Goal: Contribute content: Contribute content

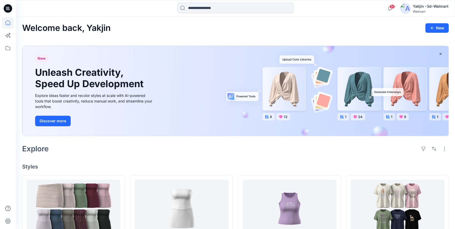
click at [10, 8] on icon at bounding box center [8, 8] width 8 height 8
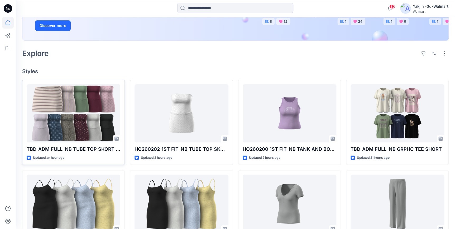
scroll to position [96, 0]
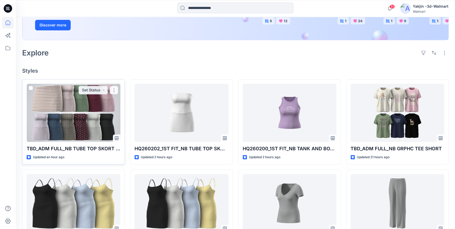
click at [55, 125] on div at bounding box center [74, 113] width 94 height 58
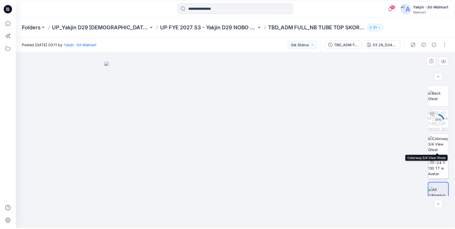
scroll to position [78, 0]
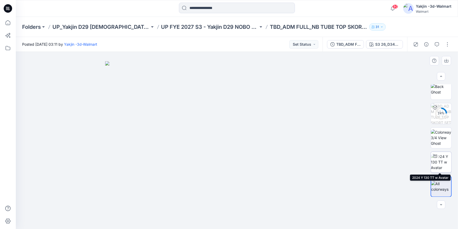
click at [440, 163] on img at bounding box center [441, 161] width 21 height 17
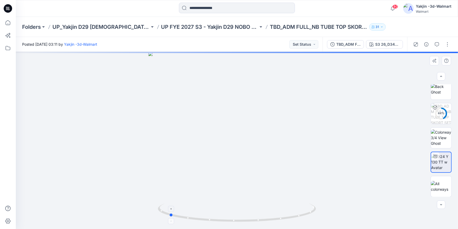
drag, startPoint x: 295, startPoint y: 218, endPoint x: 227, endPoint y: 215, distance: 68.1
click at [228, 224] on div at bounding box center [237, 140] width 442 height 177
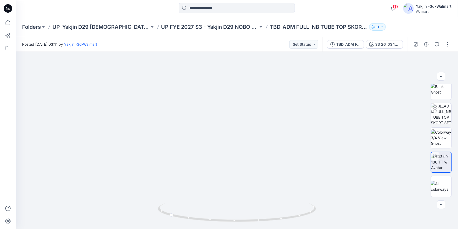
click at [5, 7] on icon at bounding box center [8, 8] width 8 height 8
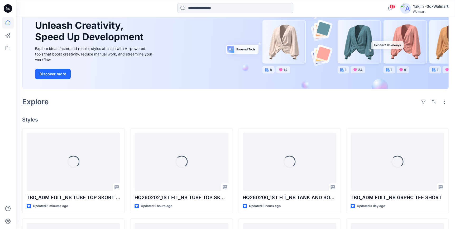
scroll to position [48, 0]
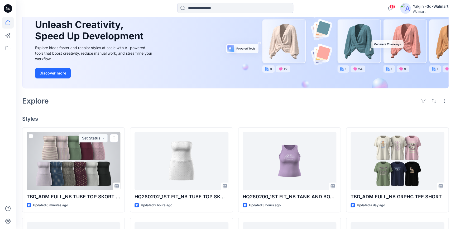
click at [76, 176] on div at bounding box center [74, 161] width 94 height 58
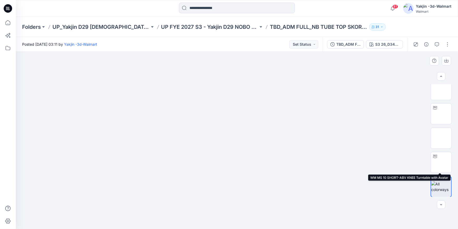
scroll to position [127, 0]
click at [441, 162] on img at bounding box center [441, 162] width 0 height 0
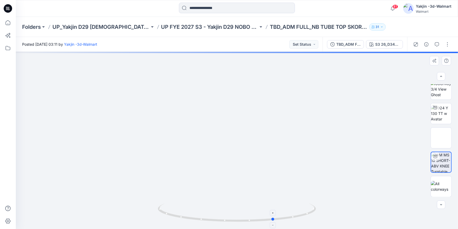
drag, startPoint x: 292, startPoint y: 217, endPoint x: 171, endPoint y: 221, distance: 120.8
click at [171, 221] on icon at bounding box center [237, 213] width 159 height 20
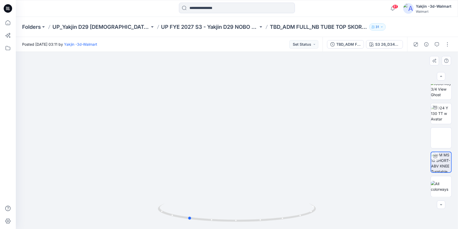
drag, startPoint x: 253, startPoint y: 221, endPoint x: 325, endPoint y: 220, distance: 72.0
click at [325, 220] on div at bounding box center [237, 140] width 442 height 177
click at [448, 44] on button "button" at bounding box center [447, 44] width 8 height 8
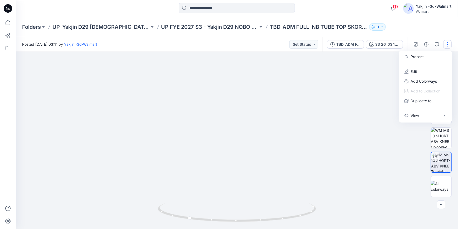
click at [346, 87] on img at bounding box center [237, 74] width 444 height 310
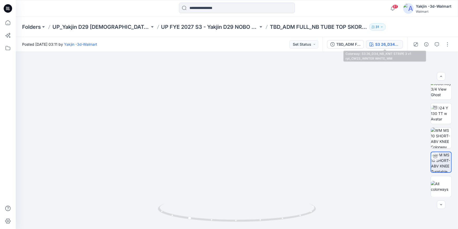
click at [385, 42] on div "S3 26_D34_NB_KNIT STRIPE 3 v1 rpt_CW23_WINTER WHITE_WM" at bounding box center [387, 44] width 24 height 6
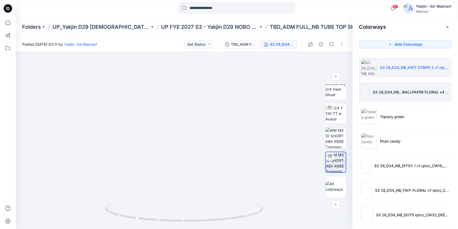
click at [398, 84] on li "S3 26_D34_NB_ WALLPAPER FLORAL v4 rpt_CW9_PLATINUM SILVER HTR_WM" at bounding box center [405, 92] width 93 height 20
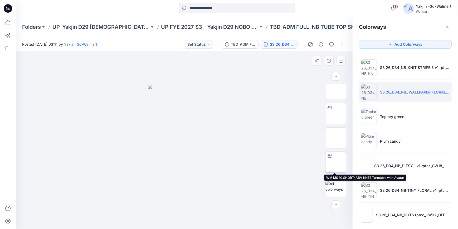
click at [336, 162] on img at bounding box center [336, 162] width 0 height 0
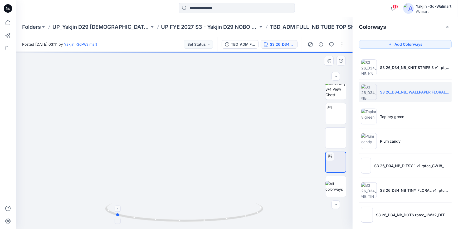
drag, startPoint x: 239, startPoint y: 220, endPoint x: 170, endPoint y: 222, distance: 68.8
click at [170, 222] on icon at bounding box center [184, 213] width 159 height 20
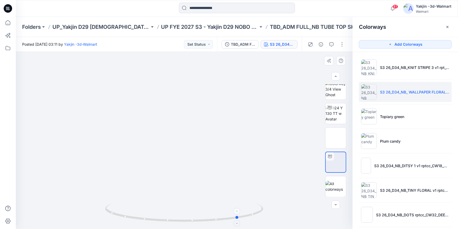
drag, startPoint x: 238, startPoint y: 217, endPoint x: 205, endPoint y: 220, distance: 32.5
click at [205, 220] on icon at bounding box center [184, 213] width 159 height 20
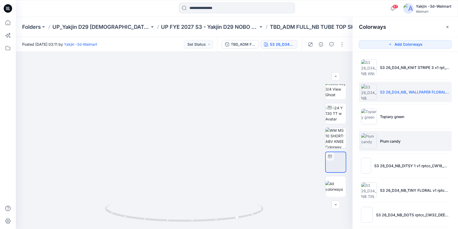
click at [395, 141] on p "Plum candy" at bounding box center [390, 141] width 21 height 6
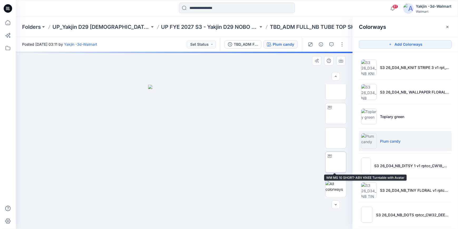
click at [336, 162] on img at bounding box center [336, 162] width 0 height 0
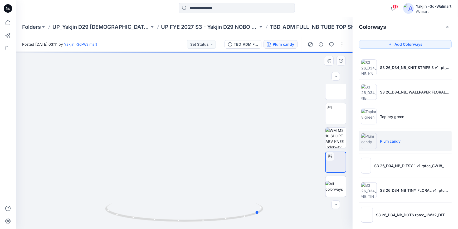
drag, startPoint x: 251, startPoint y: 216, endPoint x: 343, endPoint y: 186, distance: 96.2
click at [169, 221] on icon at bounding box center [184, 213] width 159 height 20
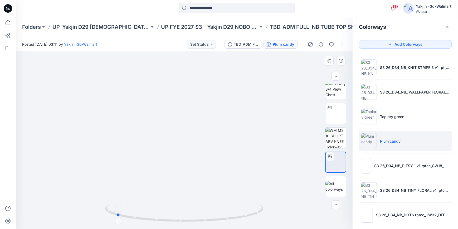
drag, startPoint x: 214, startPoint y: 223, endPoint x: 227, endPoint y: 221, distance: 13.8
click at [227, 221] on div at bounding box center [184, 140] width 337 height 177
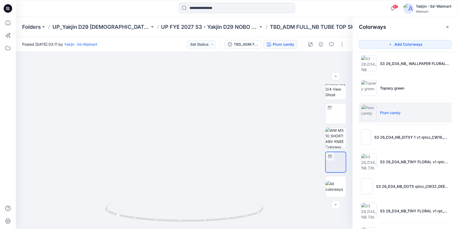
scroll to position [72, 0]
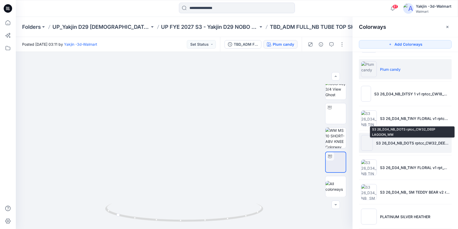
click at [391, 140] on p "S3 26_D34_NB_DOTS rptcc_CW32_DEEP LAGOON_WM" at bounding box center [413, 143] width 74 height 6
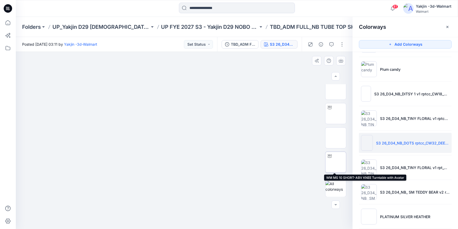
click at [336, 162] on img at bounding box center [336, 162] width 0 height 0
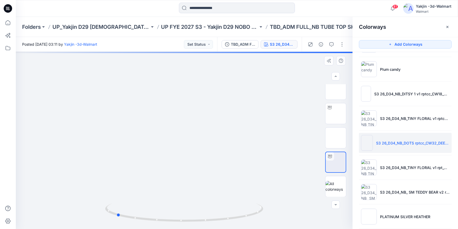
drag, startPoint x: 223, startPoint y: 219, endPoint x: 155, endPoint y: 228, distance: 68.5
click at [155, 228] on div at bounding box center [184, 140] width 337 height 177
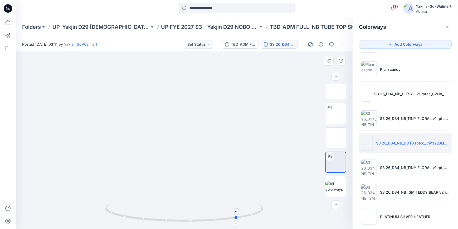
drag, startPoint x: 208, startPoint y: 220, endPoint x: 199, endPoint y: 221, distance: 9.1
click at [199, 221] on icon at bounding box center [184, 213] width 159 height 20
click at [448, 27] on icon "button" at bounding box center [448, 27] width 4 height 4
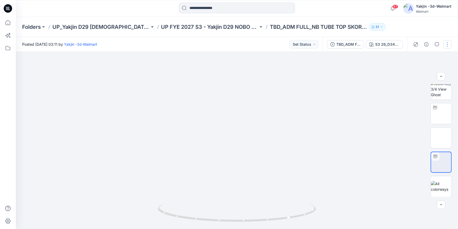
click at [448, 42] on button "button" at bounding box center [447, 44] width 8 height 8
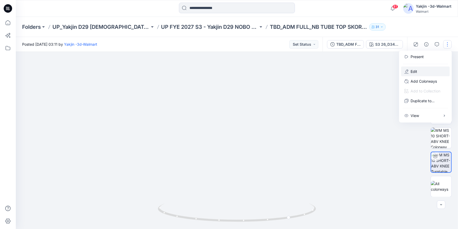
click at [430, 70] on button "Edit" at bounding box center [425, 71] width 49 height 10
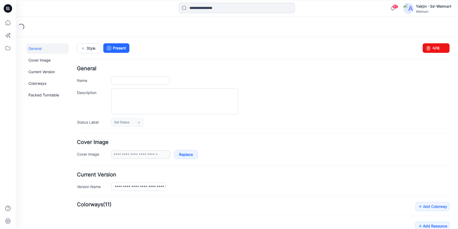
type input "**********"
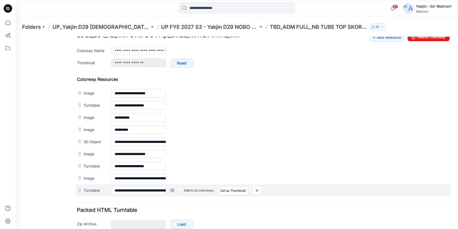
scroll to position [216, 0]
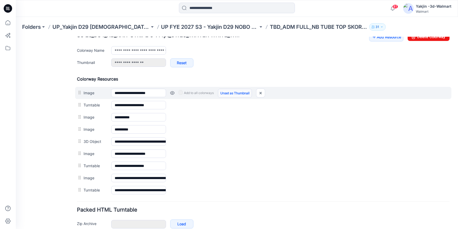
click at [232, 93] on link "Unset as Thumbnail" at bounding box center [235, 92] width 34 height 9
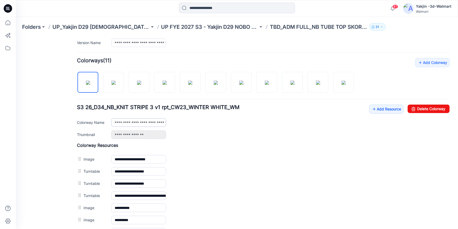
scroll to position [192, 0]
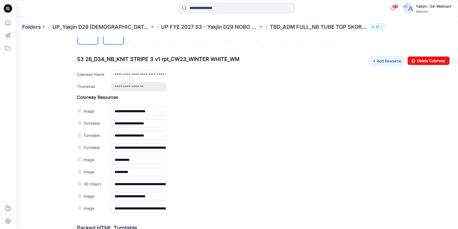
click at [112, 36] on img at bounding box center [114, 34] width 4 height 4
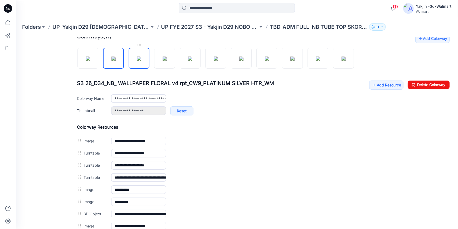
click at [138, 60] on img at bounding box center [139, 58] width 4 height 4
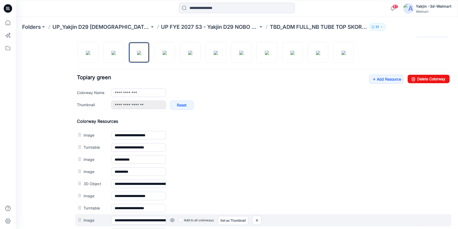
scroll to position [216, 0]
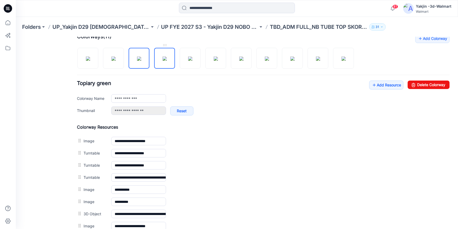
click at [166, 60] on img at bounding box center [165, 58] width 4 height 4
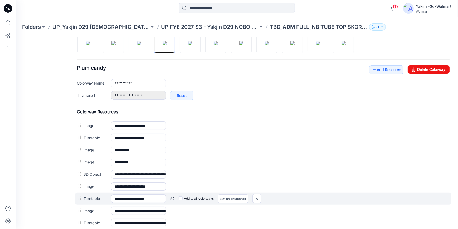
scroll to position [192, 0]
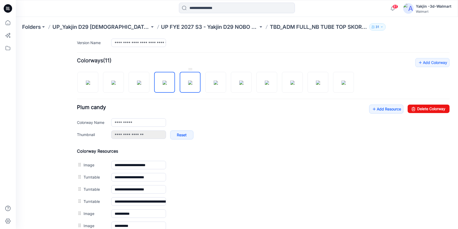
click at [192, 84] on img at bounding box center [190, 82] width 4 height 4
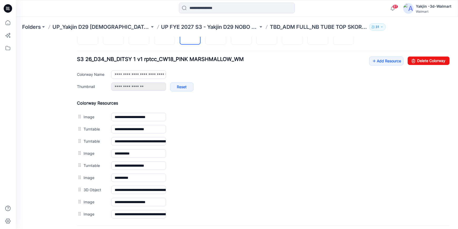
click at [47, 162] on div "General Cover Image Current Version Colorways Packed Turntable" at bounding box center [47, 62] width 42 height 423
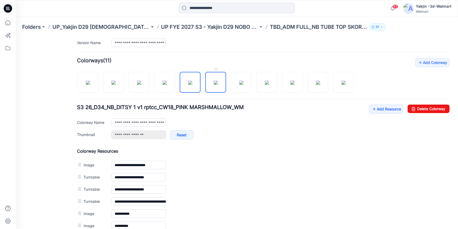
click at [216, 80] on img at bounding box center [216, 82] width 4 height 4
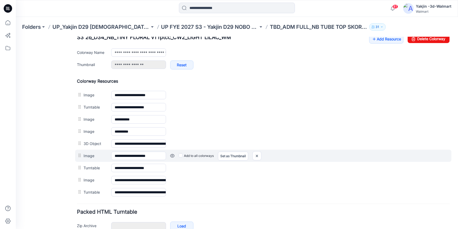
scroll to position [216, 0]
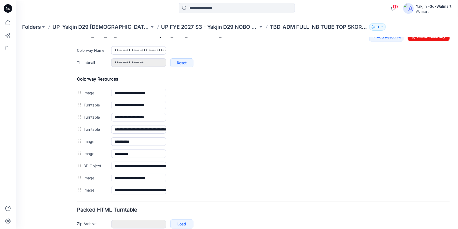
click at [53, 133] on div "General Cover Image Current Version Colorways Packed Turntable" at bounding box center [47, 38] width 42 height 423
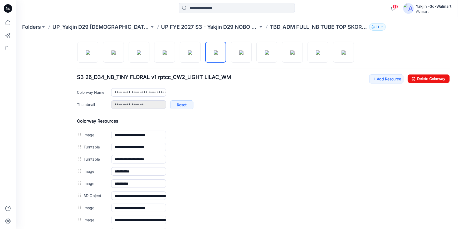
scroll to position [144, 0]
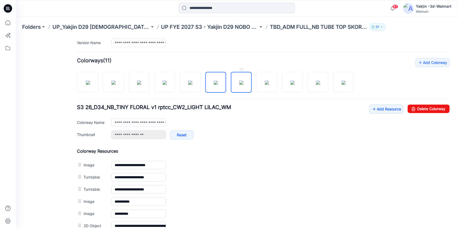
click at [243, 84] on img at bounding box center [241, 82] width 4 height 4
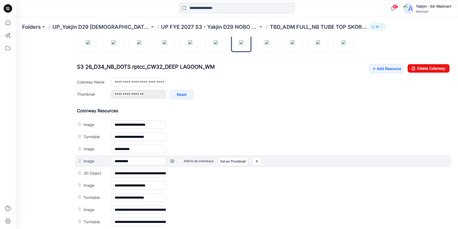
scroll to position [216, 0]
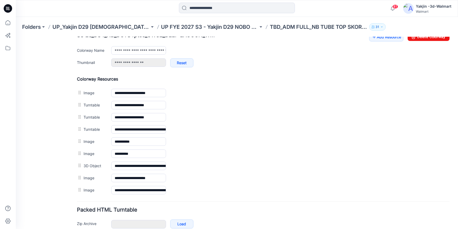
click at [56, 133] on div "General Cover Image Current Version Colorways Packed Turntable" at bounding box center [47, 38] width 42 height 423
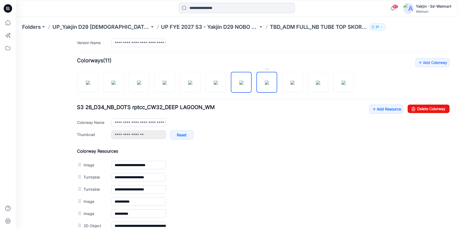
click at [267, 84] on img at bounding box center [267, 82] width 4 height 4
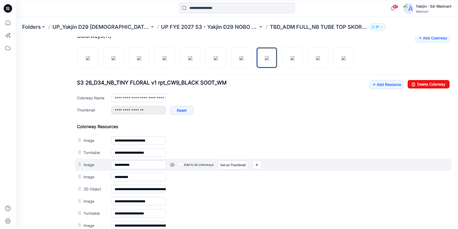
scroll to position [192, 0]
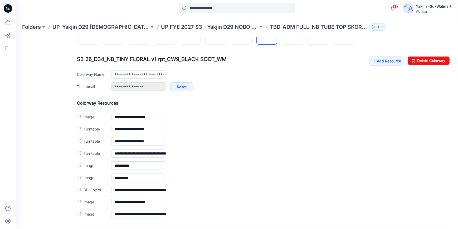
click at [44, 161] on div "General Cover Image Current Version Colorways Packed Turntable" at bounding box center [47, 62] width 42 height 423
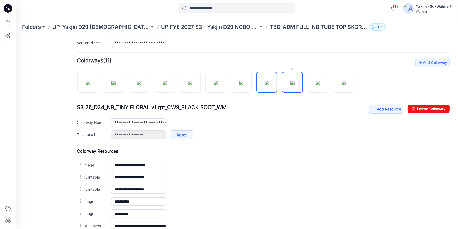
click at [291, 84] on img at bounding box center [293, 82] width 4 height 4
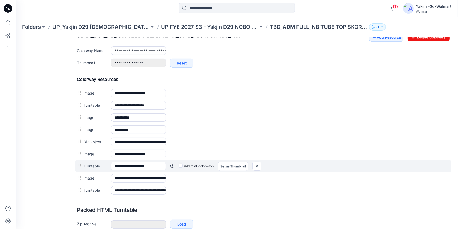
scroll to position [216, 0]
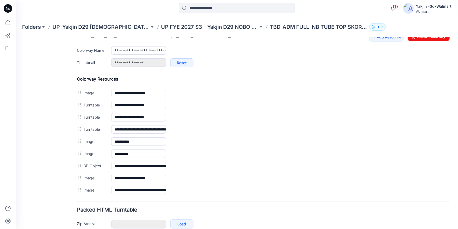
click at [48, 139] on div "General Cover Image Current Version Colorways Packed Turntable" at bounding box center [47, 38] width 42 height 423
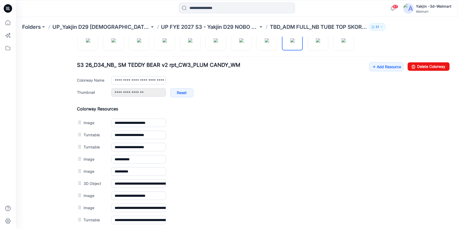
scroll to position [192, 0]
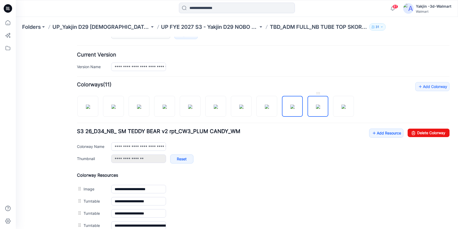
click at [318, 108] on img at bounding box center [318, 106] width 4 height 4
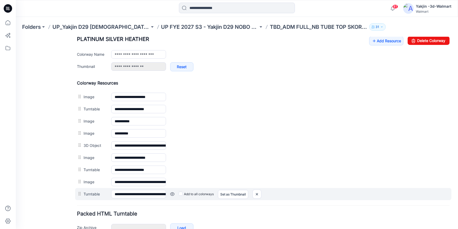
scroll to position [240, 0]
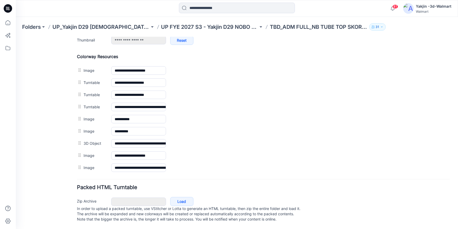
click at [60, 118] on div "General Cover Image Current Version Colorways Packed Turntable" at bounding box center [47, 16] width 42 height 423
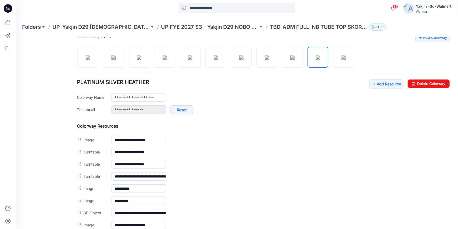
scroll to position [168, 0]
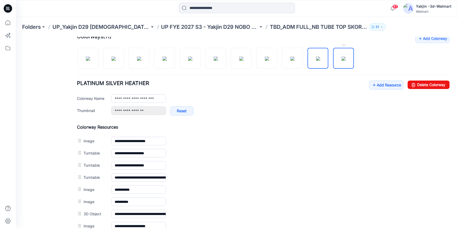
click at [342, 60] on img at bounding box center [344, 58] width 4 height 4
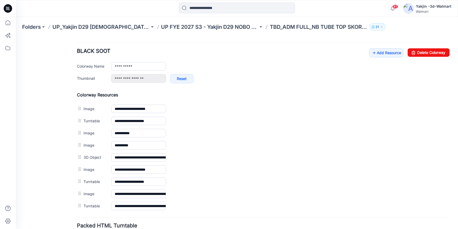
scroll to position [240, 0]
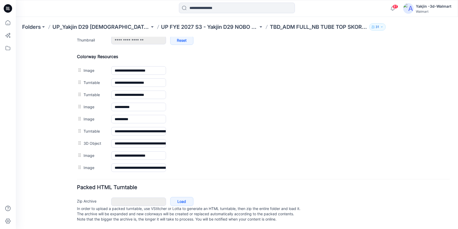
click at [56, 162] on div "General Cover Image Current Version Colorways Packed Turntable" at bounding box center [47, 16] width 42 height 423
click at [71, 166] on div "**********" at bounding box center [234, 14] width 436 height 430
click at [59, 164] on div "General Cover Image Current Version Colorways Packed Turntable" at bounding box center [47, 16] width 42 height 423
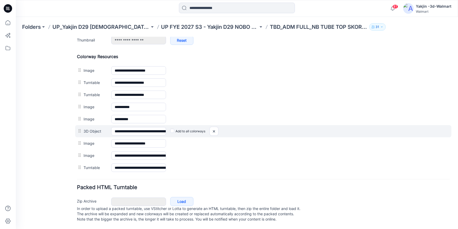
click at [230, 133] on div "Add to all colorways" at bounding box center [308, 131] width 284 height 8
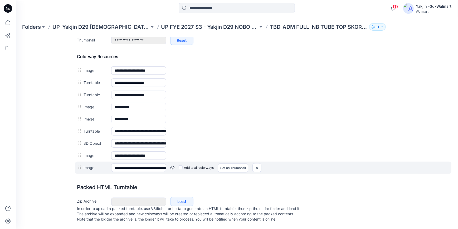
drag, startPoint x: 35, startPoint y: 166, endPoint x: 89, endPoint y: 164, distance: 53.8
click at [36, 166] on div "General Cover Image Current Version Colorways Packed Turntable" at bounding box center [47, 16] width 42 height 423
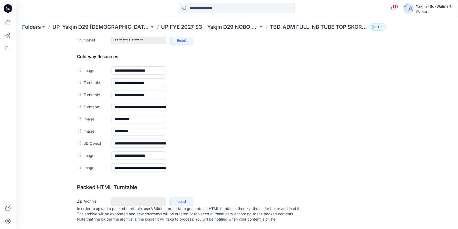
click at [39, 129] on div "General Cover Image Current Version Colorways Packed Turntable" at bounding box center [47, 16] width 42 height 423
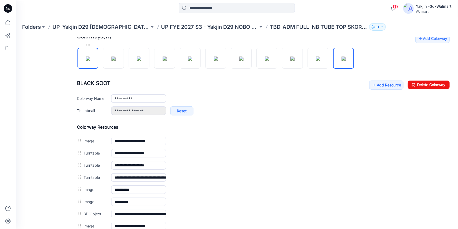
click at [90, 60] on img at bounding box center [88, 58] width 4 height 4
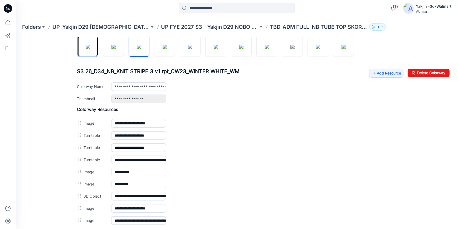
scroll to position [192, 0]
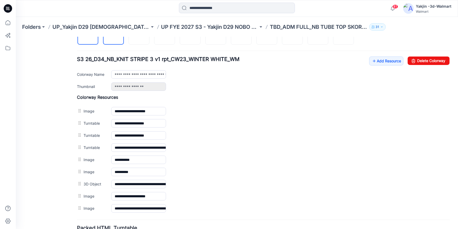
click at [113, 36] on img at bounding box center [114, 34] width 4 height 4
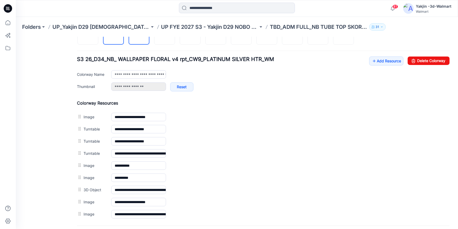
click at [137, 36] on img at bounding box center [139, 34] width 4 height 4
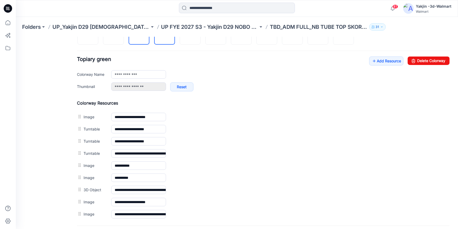
click at [167, 36] on img at bounding box center [165, 34] width 4 height 4
click at [188, 36] on img at bounding box center [190, 34] width 4 height 4
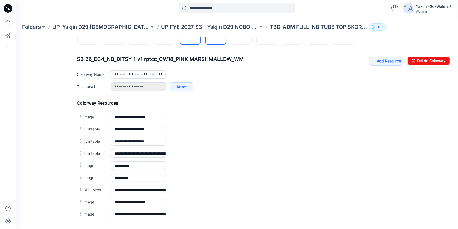
click at [218, 36] on img at bounding box center [216, 34] width 4 height 4
click at [244, 36] on img at bounding box center [241, 34] width 4 height 4
click at [269, 36] on img at bounding box center [267, 34] width 4 height 4
click at [292, 36] on img at bounding box center [293, 34] width 4 height 4
click at [316, 36] on img at bounding box center [318, 34] width 4 height 4
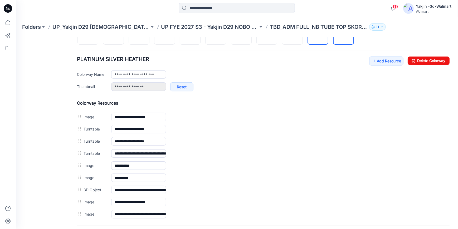
click at [346, 36] on img at bounding box center [344, 34] width 4 height 4
click at [86, 36] on img at bounding box center [88, 34] width 4 height 4
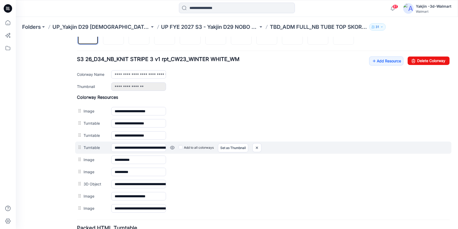
scroll to position [168, 0]
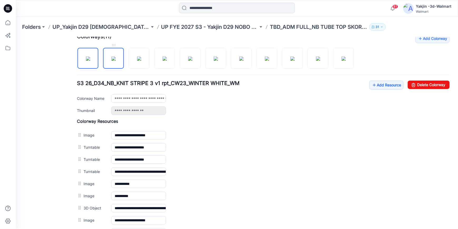
click at [116, 60] on img at bounding box center [114, 58] width 4 height 4
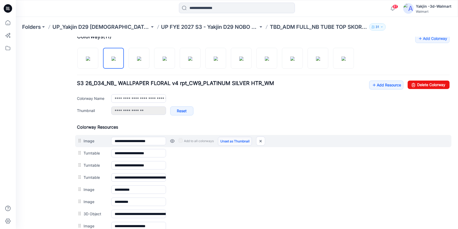
click at [230, 143] on link "Unset as Thumbnail" at bounding box center [235, 140] width 34 height 9
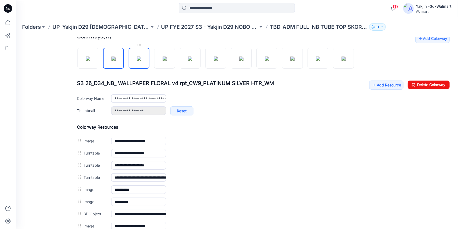
click at [138, 57] on img at bounding box center [139, 58] width 4 height 4
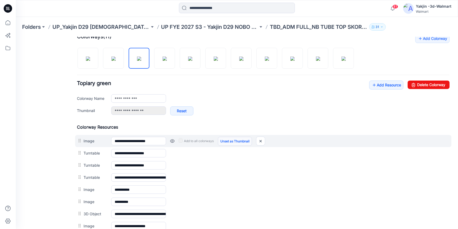
click at [231, 141] on link "Unset as Thumbnail" at bounding box center [235, 140] width 34 height 9
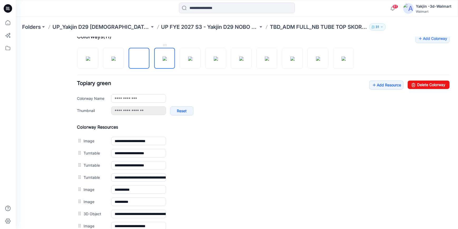
drag, startPoint x: 167, startPoint y: 59, endPoint x: 229, endPoint y: 120, distance: 86.9
click at [167, 59] on img at bounding box center [165, 58] width 4 height 4
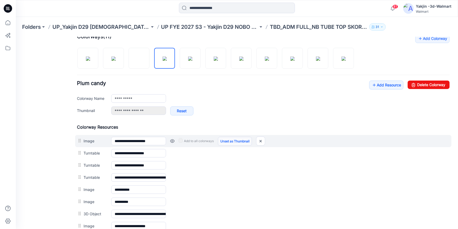
click at [235, 140] on link "Unset as Thumbnail" at bounding box center [235, 140] width 34 height 9
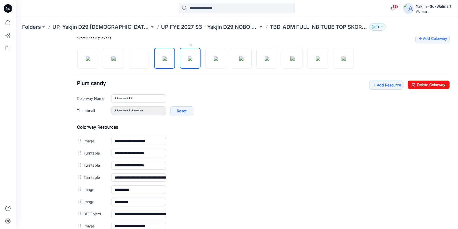
click at [192, 60] on img at bounding box center [190, 58] width 4 height 4
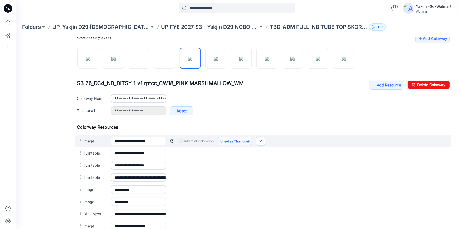
click at [238, 142] on link "Unset as Thumbnail" at bounding box center [235, 140] width 34 height 9
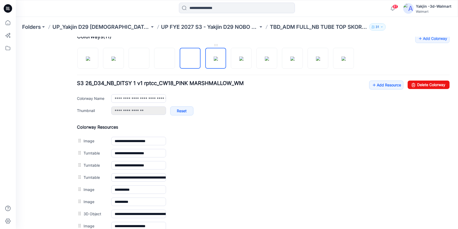
click at [218, 60] on img at bounding box center [216, 58] width 4 height 4
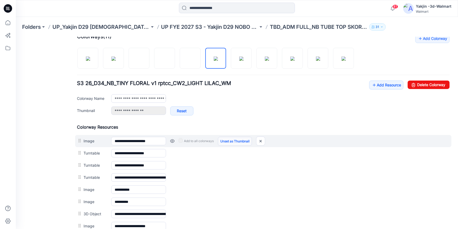
click at [234, 140] on link "Unset as Thumbnail" at bounding box center [235, 140] width 34 height 9
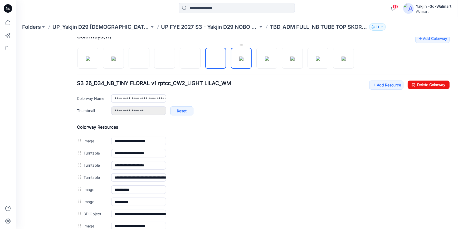
click at [244, 60] on img at bounding box center [241, 58] width 4 height 4
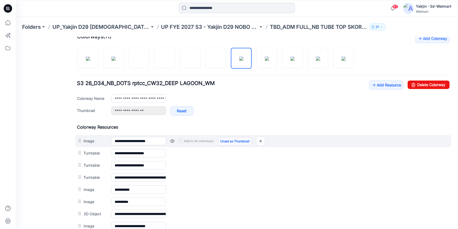
click at [245, 141] on link "Unset as Thumbnail" at bounding box center [235, 140] width 34 height 9
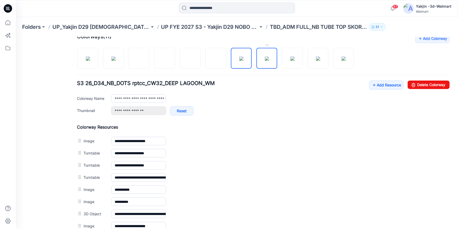
click at [266, 60] on img at bounding box center [267, 58] width 4 height 4
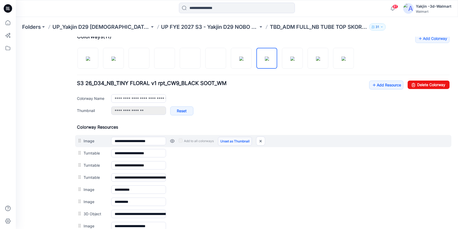
click at [245, 139] on link "Unset as Thumbnail" at bounding box center [235, 140] width 34 height 9
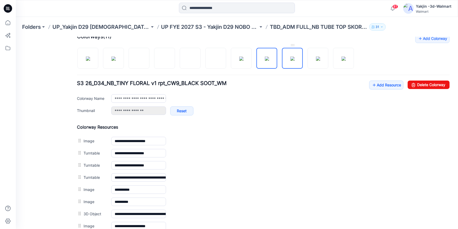
click at [293, 60] on img at bounding box center [293, 58] width 4 height 4
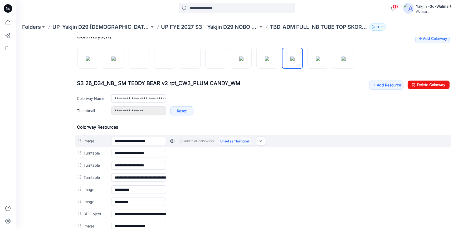
click at [234, 140] on link "Unset as Thumbnail" at bounding box center [235, 140] width 34 height 9
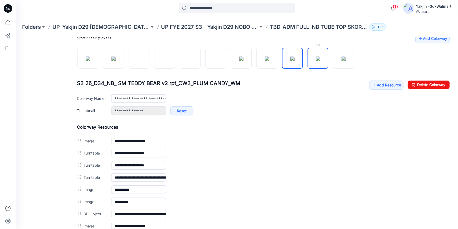
click at [316, 60] on img at bounding box center [318, 58] width 4 height 4
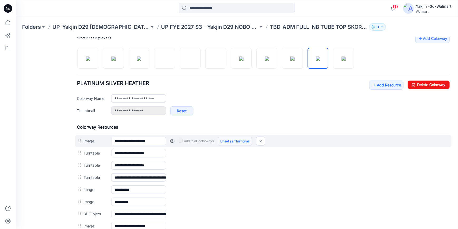
click at [231, 144] on link "Unset as Thumbnail" at bounding box center [235, 140] width 34 height 9
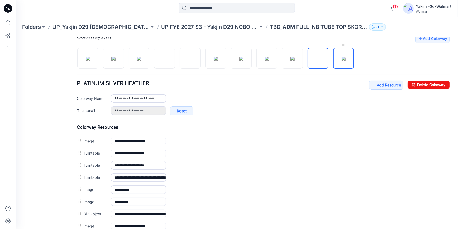
click at [342, 59] on img at bounding box center [344, 58] width 4 height 4
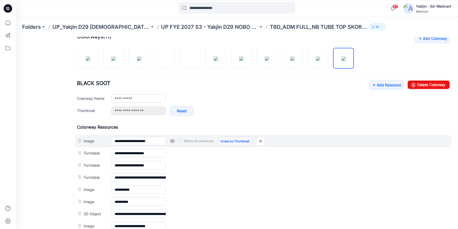
click at [227, 141] on link "Unset as Thumbnail" at bounding box center [235, 140] width 34 height 9
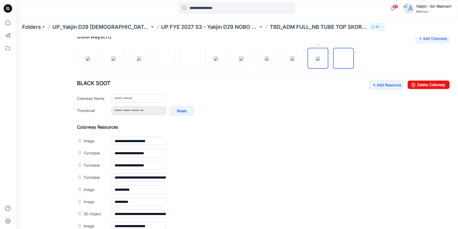
click at [316, 60] on img at bounding box center [318, 58] width 4 height 4
click at [90, 59] on img at bounding box center [88, 58] width 4 height 4
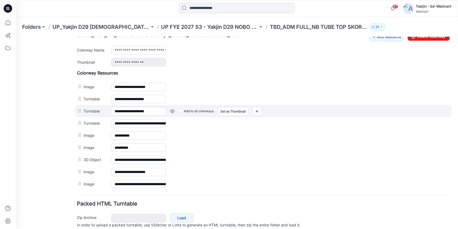
scroll to position [237, 0]
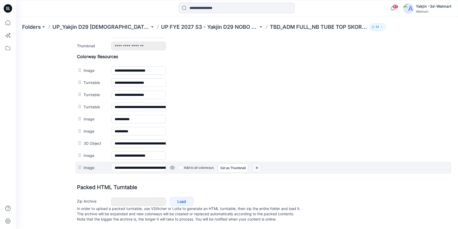
click at [259, 163] on img at bounding box center [257, 167] width 8 height 9
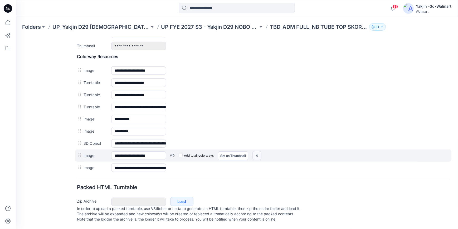
scroll to position [225, 0]
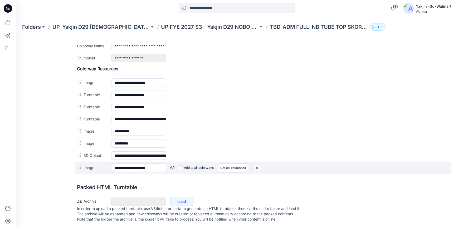
click at [259, 163] on img at bounding box center [257, 167] width 8 height 9
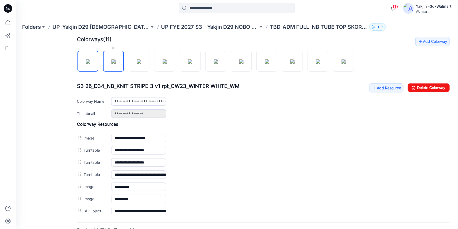
click at [113, 63] on img at bounding box center [114, 61] width 4 height 4
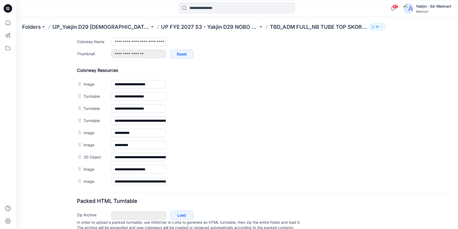
scroll to position [237, 0]
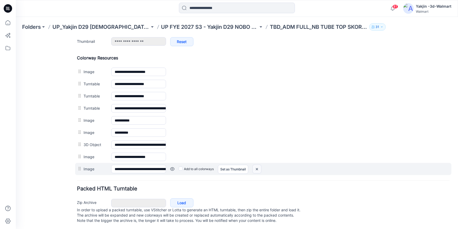
click at [259, 168] on img at bounding box center [257, 168] width 8 height 9
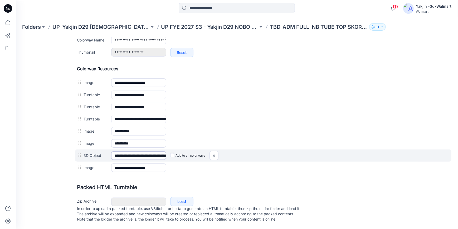
scroll to position [230, 0]
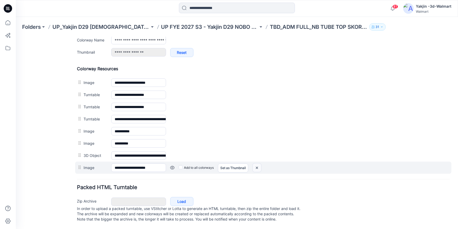
click at [257, 164] on img at bounding box center [257, 167] width 8 height 9
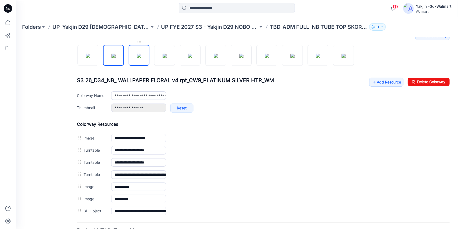
click at [138, 55] on img at bounding box center [139, 55] width 4 height 4
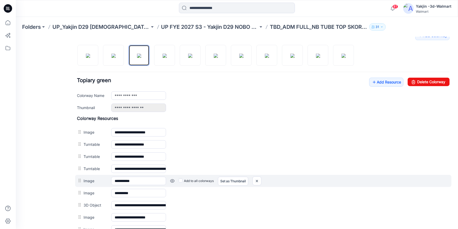
scroll to position [219, 0]
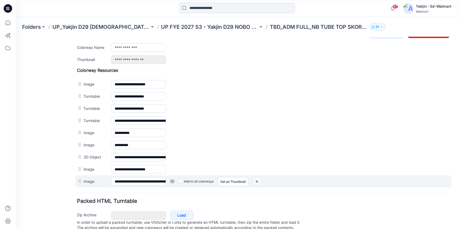
click at [258, 182] on img at bounding box center [257, 181] width 8 height 9
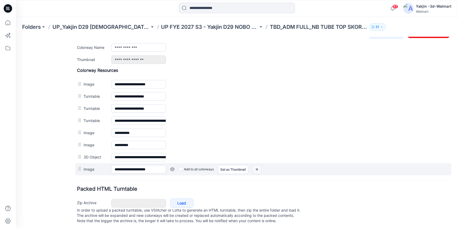
click at [256, 171] on img at bounding box center [257, 168] width 8 height 9
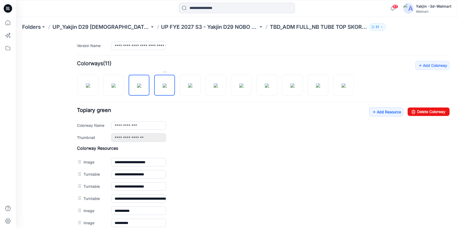
click at [164, 83] on img at bounding box center [165, 85] width 4 height 4
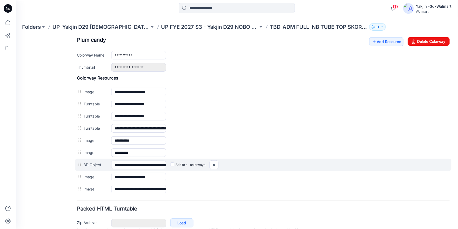
scroll to position [213, 0]
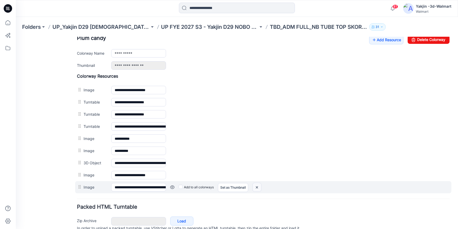
click at [258, 185] on img at bounding box center [257, 186] width 8 height 9
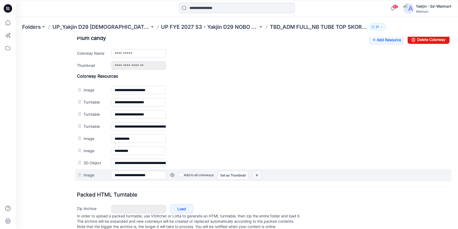
click at [258, 176] on img at bounding box center [257, 174] width 8 height 9
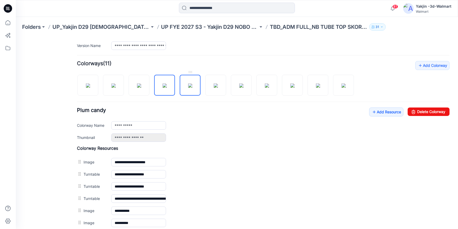
click at [188, 87] on img at bounding box center [190, 85] width 4 height 4
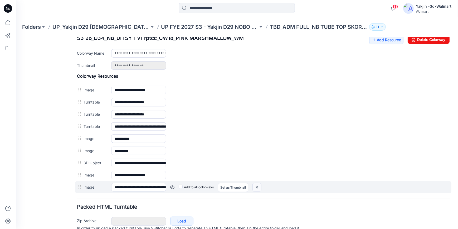
click at [258, 186] on img at bounding box center [257, 186] width 8 height 9
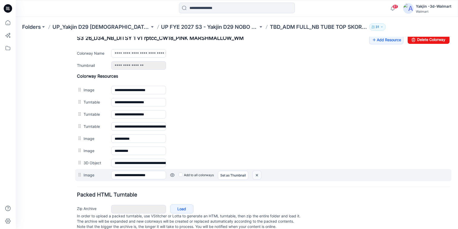
click at [257, 176] on img at bounding box center [257, 174] width 8 height 9
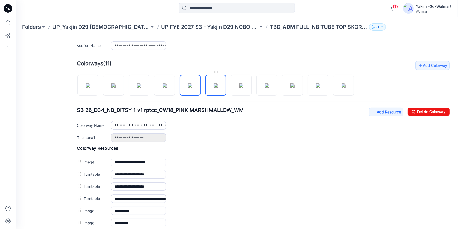
click at [218, 83] on img at bounding box center [216, 85] width 4 height 4
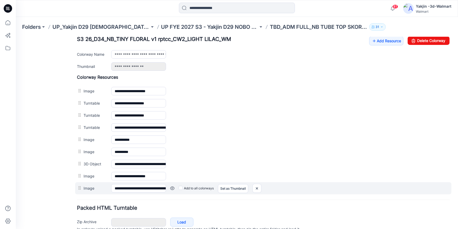
scroll to position [237, 0]
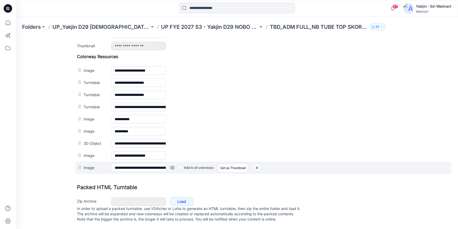
click at [256, 163] on img at bounding box center [257, 167] width 8 height 9
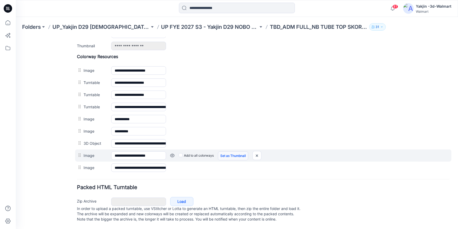
scroll to position [225, 0]
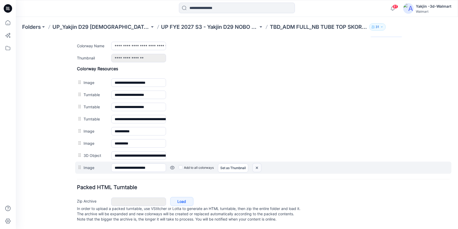
click at [258, 163] on img at bounding box center [257, 167] width 8 height 9
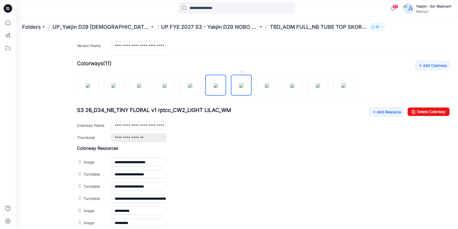
click at [244, 87] on img at bounding box center [241, 85] width 4 height 4
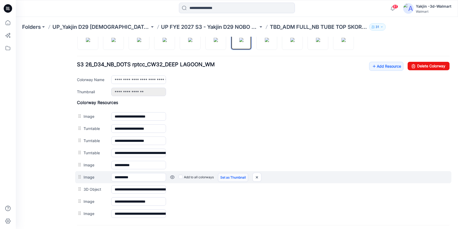
scroll to position [213, 0]
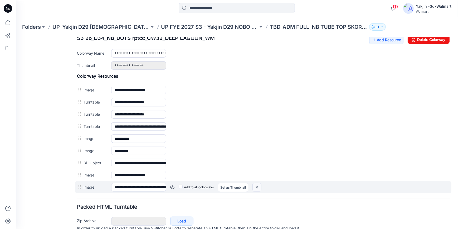
click at [259, 187] on img at bounding box center [257, 186] width 8 height 9
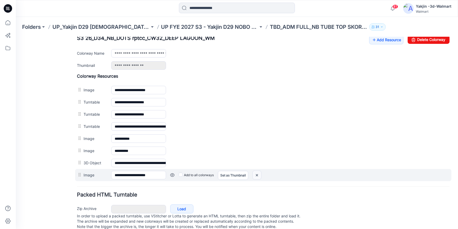
click at [256, 175] on img at bounding box center [257, 174] width 8 height 9
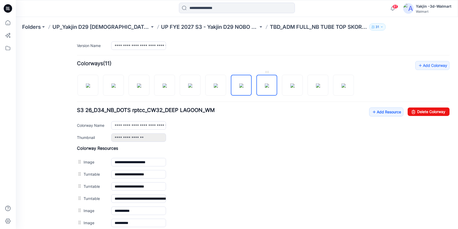
click at [267, 87] on img at bounding box center [267, 85] width 4 height 4
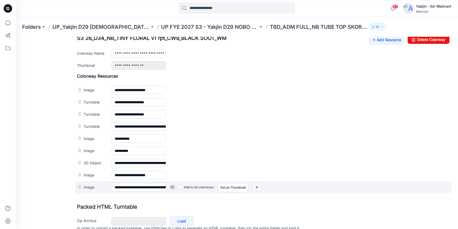
click at [261, 186] on img at bounding box center [257, 186] width 8 height 9
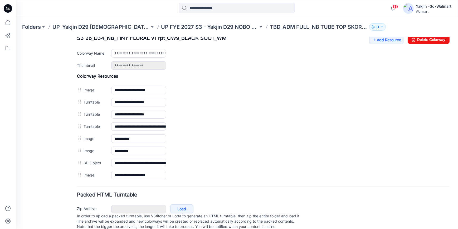
click at [255, 180] on div "**********" at bounding box center [263, 174] width 373 height 12
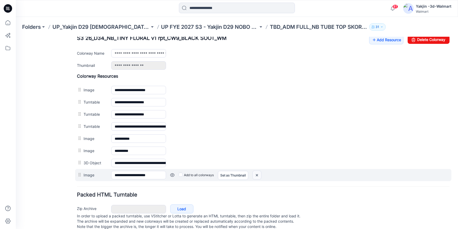
click at [257, 176] on img at bounding box center [257, 174] width 8 height 9
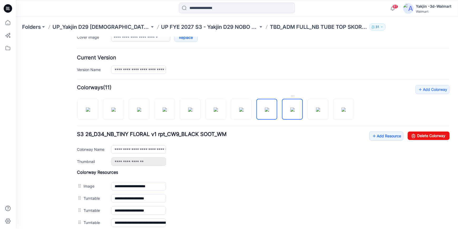
click at [295, 111] on img at bounding box center [293, 109] width 4 height 4
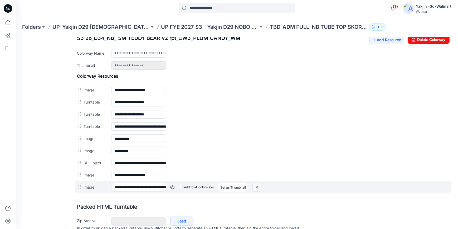
click at [254, 185] on img at bounding box center [257, 186] width 8 height 9
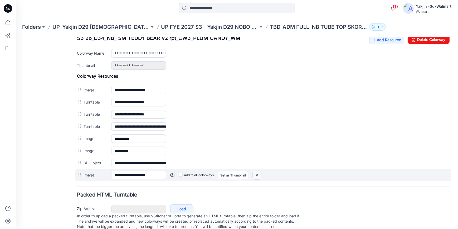
click at [255, 176] on img at bounding box center [257, 174] width 8 height 9
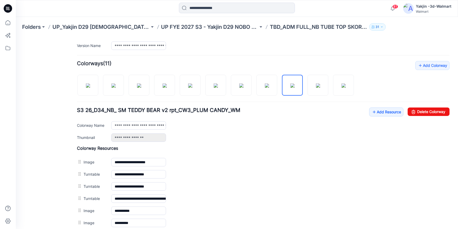
click at [317, 95] on div "Add Colorway Colorways (11) S3 26_D34_NB_ SM TEDDY BEAR v2 rpt_CW3_PLUM CANDY_W…" at bounding box center [263, 157] width 373 height 192
click at [319, 87] on img at bounding box center [318, 85] width 4 height 4
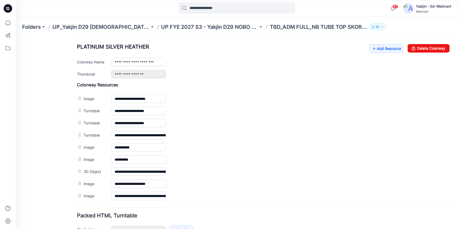
scroll to position [237, 0]
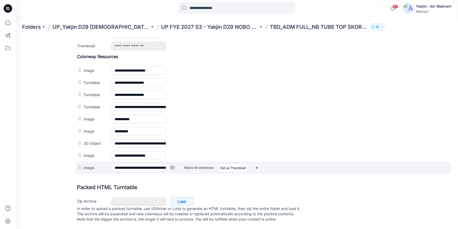
click at [259, 163] on img at bounding box center [257, 167] width 8 height 9
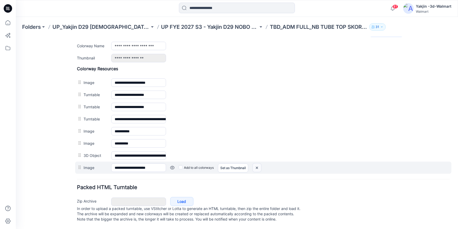
scroll to position [225, 0]
click at [258, 163] on img at bounding box center [257, 167] width 8 height 9
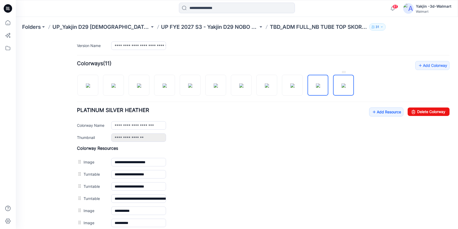
click at [344, 87] on img at bounding box center [344, 85] width 4 height 4
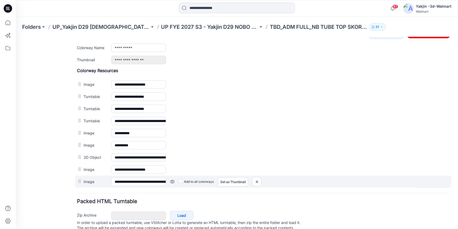
scroll to position [237, 0]
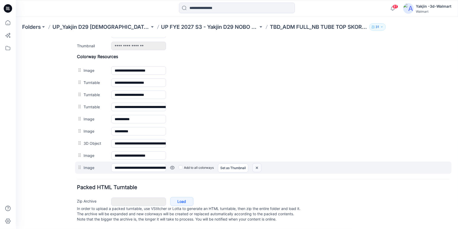
click at [257, 165] on img at bounding box center [257, 167] width 8 height 9
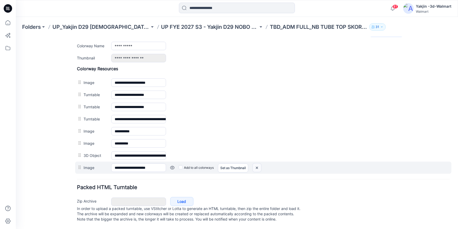
scroll to position [225, 0]
click at [257, 163] on img at bounding box center [257, 167] width 8 height 9
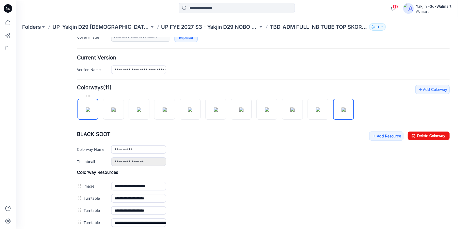
click at [90, 107] on img at bounding box center [88, 109] width 4 height 4
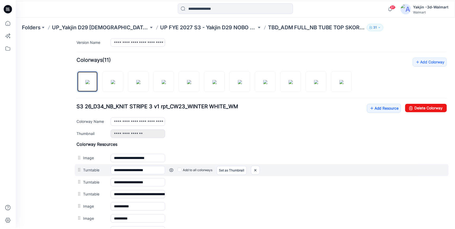
scroll to position [165, 0]
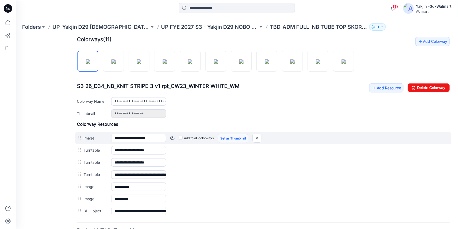
click at [231, 136] on link "Set as Thumbnail" at bounding box center [233, 137] width 30 height 9
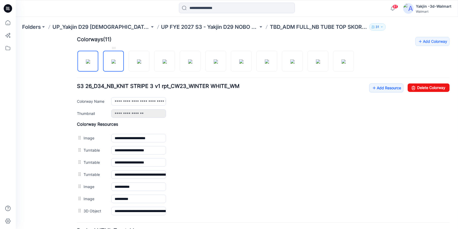
click at [116, 63] on img at bounding box center [114, 61] width 4 height 4
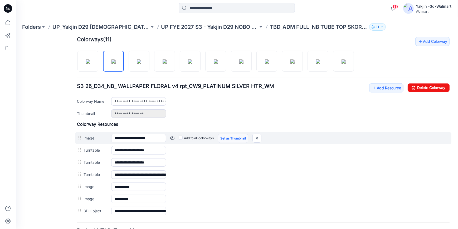
click at [228, 138] on link "Set as Thumbnail" at bounding box center [233, 137] width 30 height 9
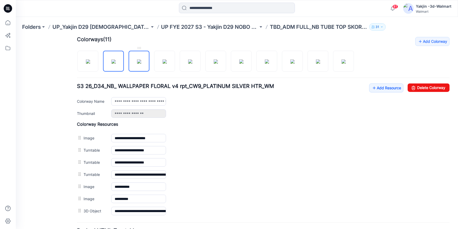
drag, startPoint x: 145, startPoint y: 64, endPoint x: 214, endPoint y: 115, distance: 85.7
click at [141, 63] on img at bounding box center [139, 61] width 4 height 4
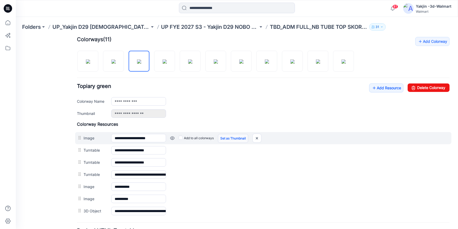
click at [228, 137] on link "Set as Thumbnail" at bounding box center [233, 137] width 30 height 9
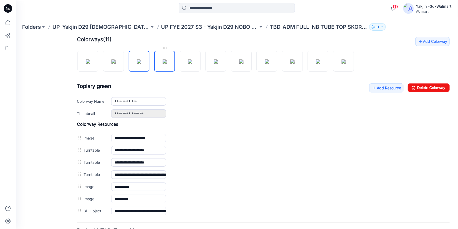
click at [167, 63] on img at bounding box center [165, 61] width 4 height 4
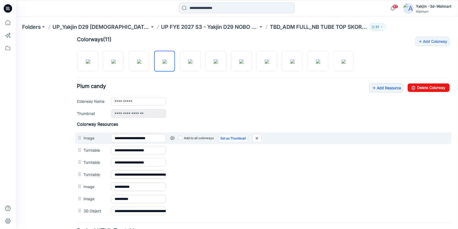
click at [232, 138] on link "Set as Thumbnail" at bounding box center [233, 137] width 30 height 9
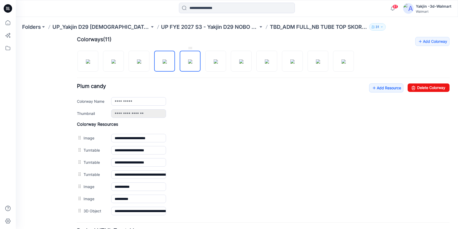
click at [192, 62] on img at bounding box center [190, 61] width 4 height 4
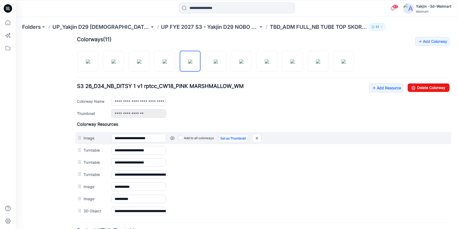
click at [229, 137] on link "Set as Thumbnail" at bounding box center [233, 137] width 30 height 9
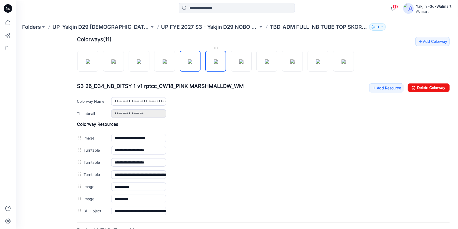
click at [218, 63] on img at bounding box center [216, 61] width 4 height 4
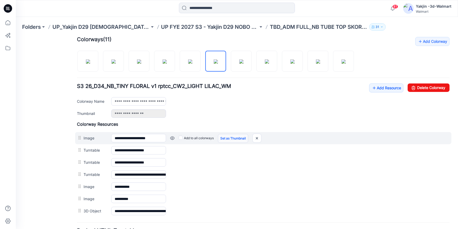
click at [233, 136] on link "Set as Thumbnail" at bounding box center [233, 137] width 30 height 9
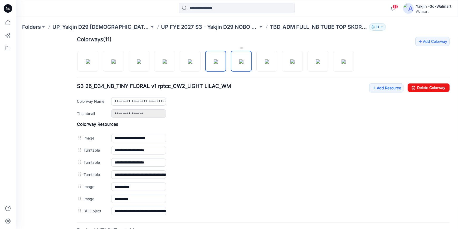
click at [239, 63] on img at bounding box center [241, 61] width 4 height 4
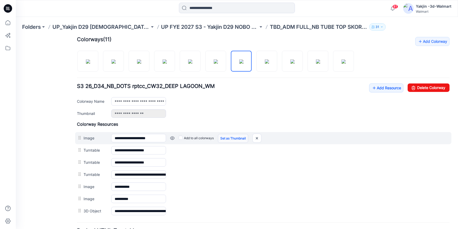
click at [226, 136] on link "Set as Thumbnail" at bounding box center [233, 137] width 30 height 9
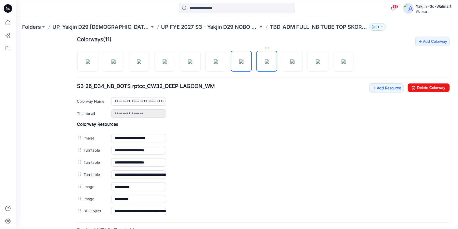
click at [269, 63] on img at bounding box center [267, 61] width 4 height 4
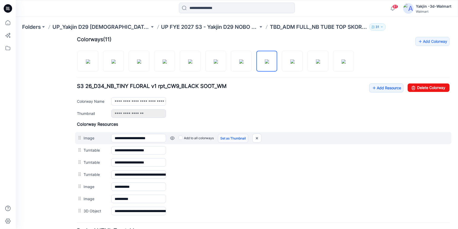
click at [230, 137] on link "Set as Thumbnail" at bounding box center [233, 137] width 30 height 9
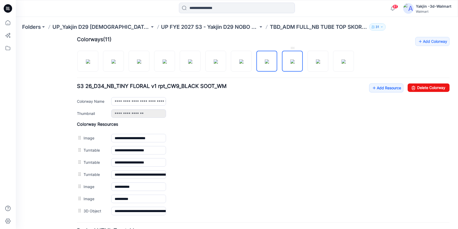
click at [291, 63] on img at bounding box center [293, 61] width 4 height 4
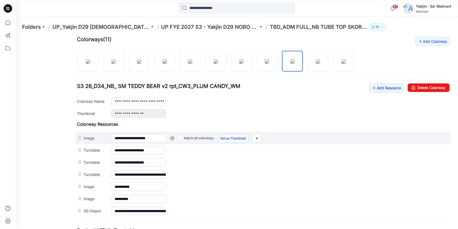
click at [229, 138] on link "Set as Thumbnail" at bounding box center [233, 137] width 30 height 9
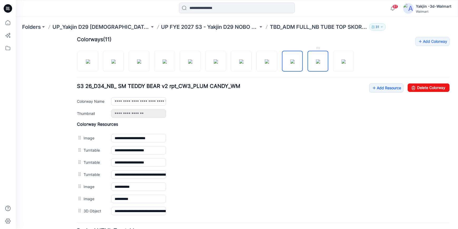
click at [319, 63] on img at bounding box center [318, 61] width 4 height 4
drag, startPoint x: 227, startPoint y: 137, endPoint x: 269, endPoint y: 118, distance: 45.2
click at [16, 37] on link "Set as Thumbnail" at bounding box center [16, 37] width 0 height 0
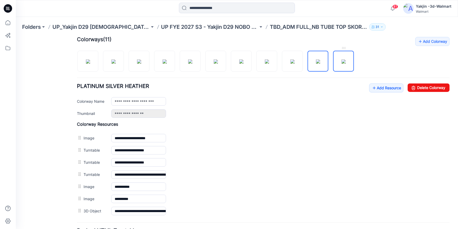
click at [346, 63] on img at bounding box center [344, 61] width 4 height 4
type input "**********"
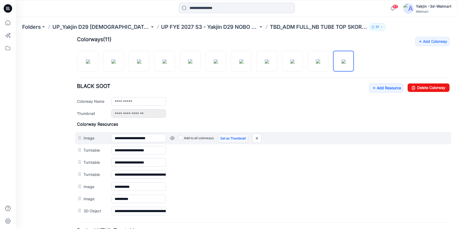
click at [227, 137] on link "Set as Thumbnail" at bounding box center [233, 137] width 30 height 9
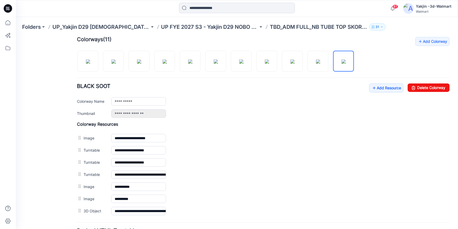
click at [9, 7] on icon at bounding box center [8, 8] width 8 height 17
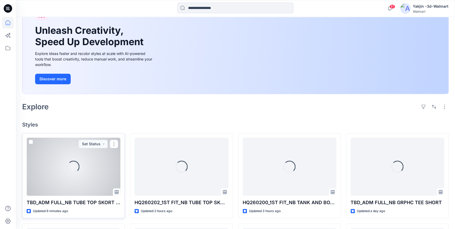
scroll to position [120, 0]
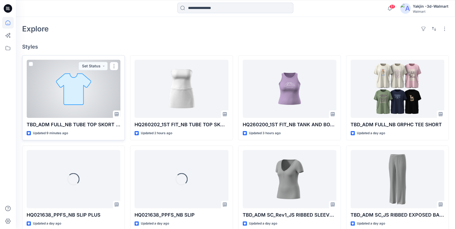
click at [63, 104] on div at bounding box center [74, 89] width 94 height 58
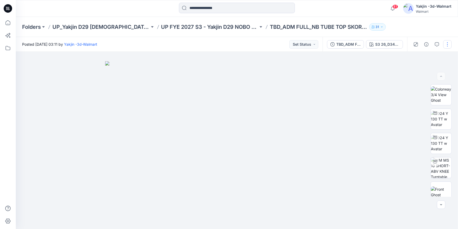
click at [448, 42] on button "button" at bounding box center [447, 44] width 8 height 8
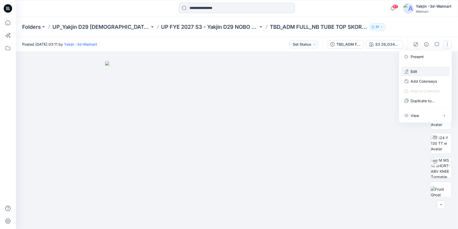
click at [424, 70] on button "Edit" at bounding box center [425, 71] width 49 height 10
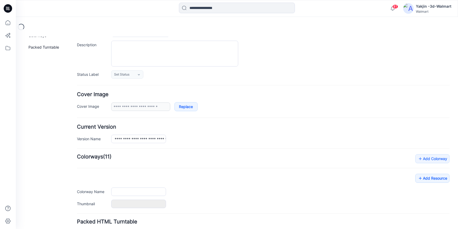
type input "**********"
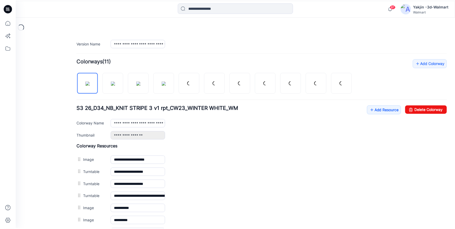
scroll to position [144, 0]
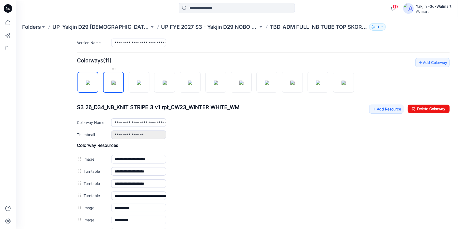
click at [113, 84] on img at bounding box center [114, 82] width 4 height 4
type input "**********"
click at [7, 8] on icon at bounding box center [6, 7] width 1 height 0
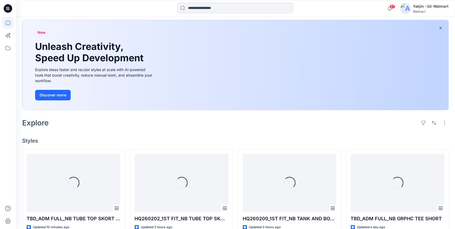
scroll to position [72, 0]
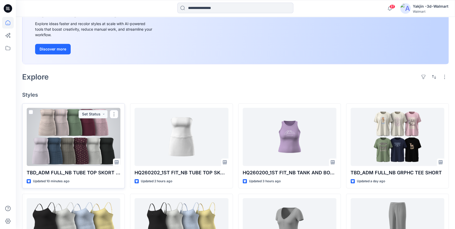
click at [69, 151] on div at bounding box center [74, 137] width 94 height 58
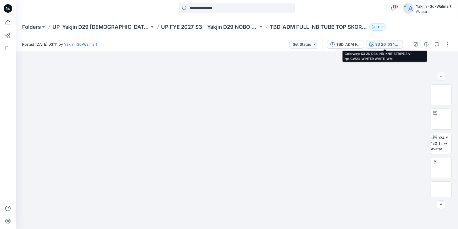
click at [380, 40] on button "S3 26_D34_NB_KNIT STRIPE 3 v1 rpt_CW23_WINTER WHITE_WM" at bounding box center [384, 44] width 37 height 8
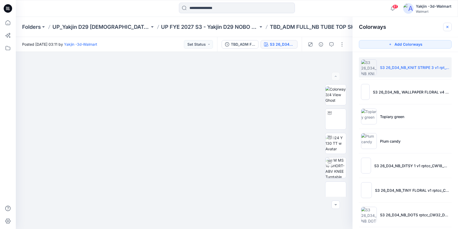
click at [448, 28] on icon "button" at bounding box center [448, 27] width 4 height 4
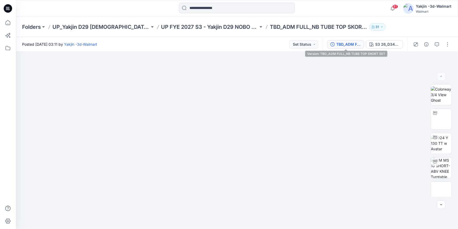
click at [355, 45] on div "TBD_ADM FULL_NB TUBE TOP SKORT SET" at bounding box center [348, 44] width 24 height 6
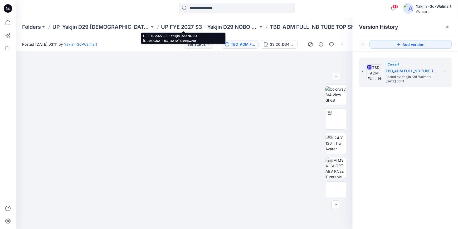
drag, startPoint x: 197, startPoint y: 27, endPoint x: 149, endPoint y: 0, distance: 54.5
click at [197, 27] on p "UP FYE 2027 S3 - Yakjin D29 NOBO [DEMOGRAPHIC_DATA] Sleepwear" at bounding box center [209, 26] width 97 height 7
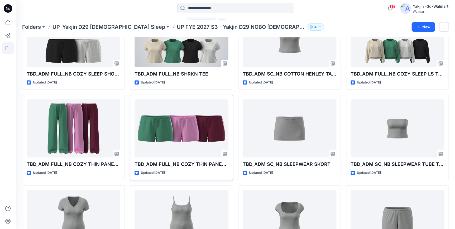
scroll to position [282, 0]
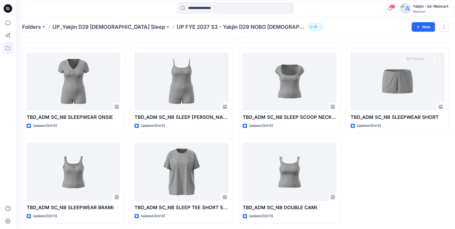
click at [388, 185] on div "TBD_ADM FULL_NB COZY SLEEP PANT Updated [DATE] TBD_ADM FULL_NB COZY SLEEP LS TO…" at bounding box center [397, 0] width 103 height 446
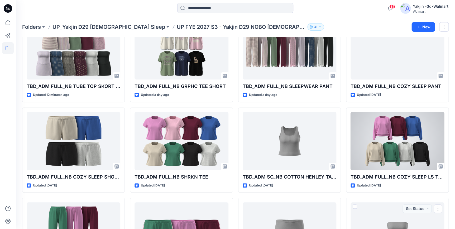
scroll to position [0, 0]
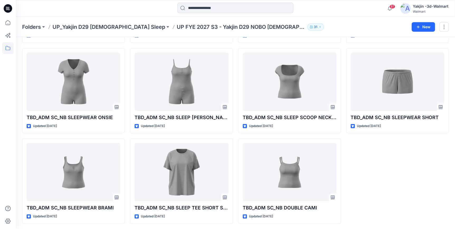
click at [392, 193] on div "TBD_ADM FULL_NB COZY SLEEP PANT Updated 3 days ago TBD_ADM FULL_NB COZY SLEEP L…" at bounding box center [397, 0] width 103 height 446
click at [95, 25] on p "UP_Yakjin D29 [DEMOGRAPHIC_DATA] Sleep" at bounding box center [108, 26] width 113 height 7
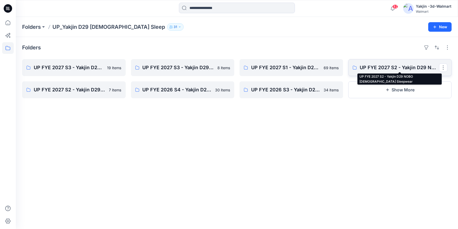
click at [379, 67] on p "UP FYE 2027 S2 - Yakjin D29 NOBO Ladies Sleepwear" at bounding box center [399, 67] width 79 height 7
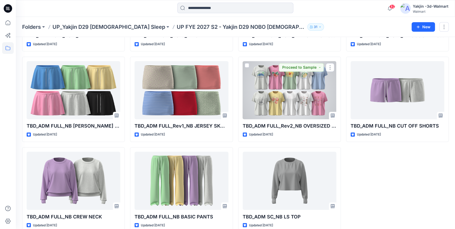
scroll to position [373, 0]
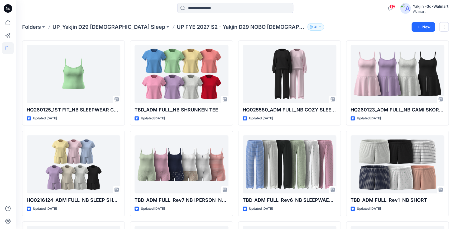
click at [9, 9] on icon at bounding box center [8, 8] width 8 height 8
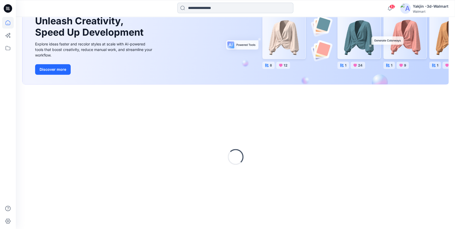
click at [210, 8] on input at bounding box center [235, 8] width 116 height 11
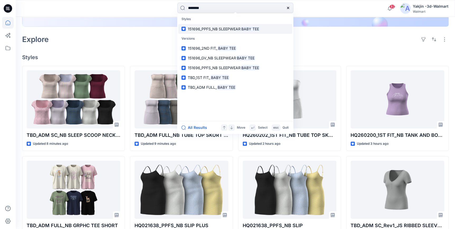
type input "********"
click at [215, 27] on span "151696_PPFS_NB SLEEPWEAR" at bounding box center [214, 29] width 53 height 4
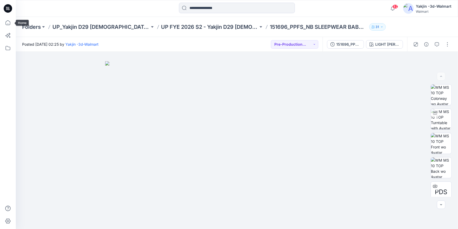
click at [7, 11] on icon at bounding box center [8, 8] width 8 height 8
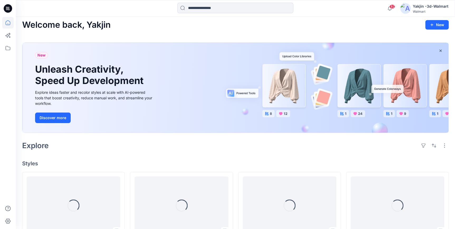
scroll to position [96, 0]
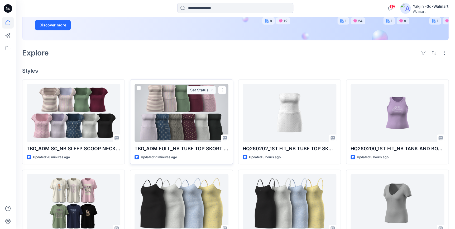
click at [200, 117] on div at bounding box center [181, 113] width 94 height 58
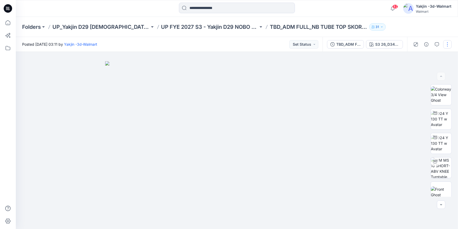
click at [446, 44] on button "button" at bounding box center [447, 44] width 8 height 8
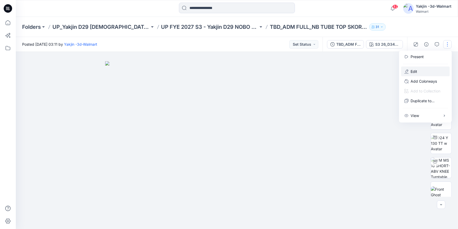
click at [424, 71] on button "Edit" at bounding box center [425, 71] width 49 height 10
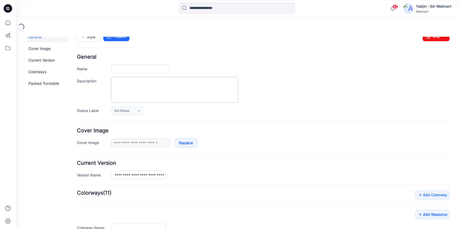
type input "**********"
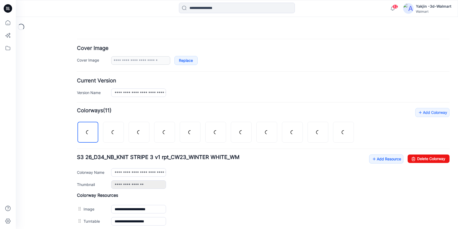
scroll to position [158, 0]
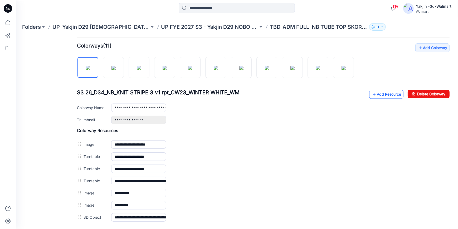
click at [390, 95] on link "Add Resource" at bounding box center [386, 93] width 34 height 9
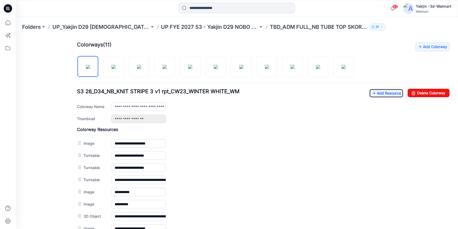
scroll to position [153, 0]
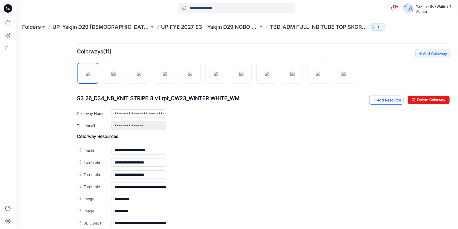
click at [385, 99] on link "Add Resource" at bounding box center [386, 99] width 34 height 9
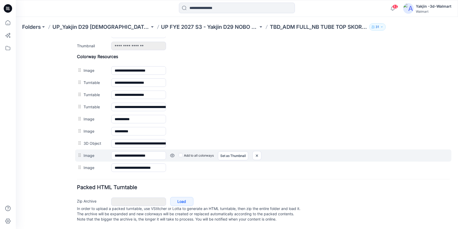
scroll to position [237, 0]
click at [183, 151] on label "Add to all colorways" at bounding box center [196, 155] width 35 height 8
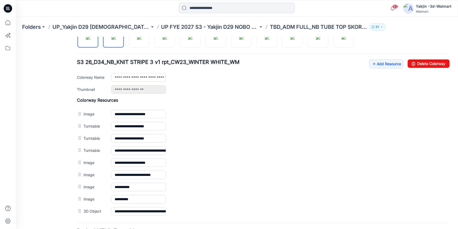
click at [115, 39] on img at bounding box center [114, 37] width 4 height 4
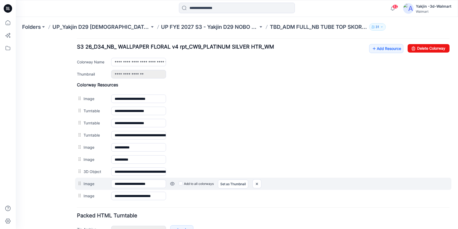
scroll to position [213, 0]
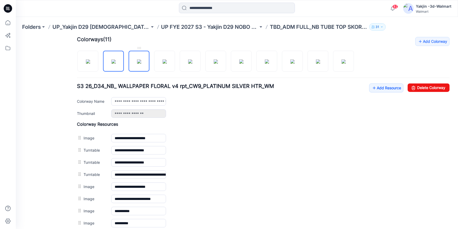
click at [137, 60] on img at bounding box center [139, 61] width 4 height 4
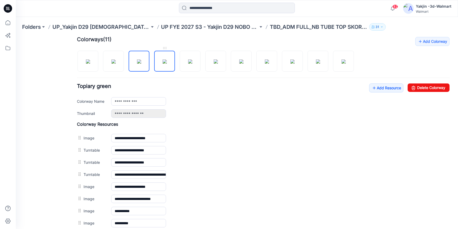
click at [167, 62] on img at bounding box center [165, 61] width 4 height 4
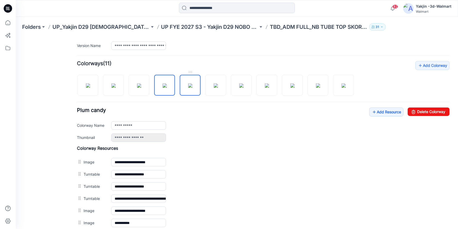
click at [192, 87] on img at bounding box center [190, 85] width 4 height 4
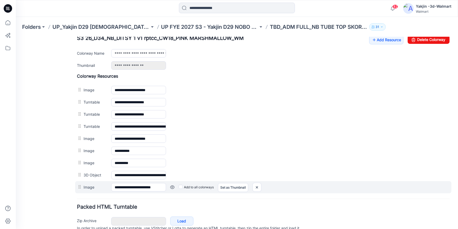
click at [81, 188] on div at bounding box center [80, 186] width 7 height 8
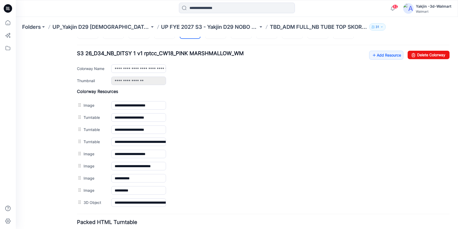
scroll to position [189, 0]
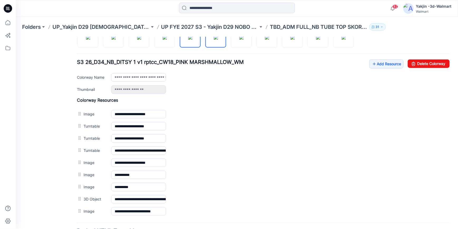
click at [218, 39] on img at bounding box center [216, 37] width 4 height 4
click at [244, 39] on img at bounding box center [241, 37] width 4 height 4
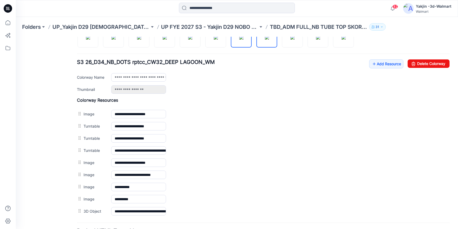
click at [268, 39] on img at bounding box center [267, 37] width 4 height 4
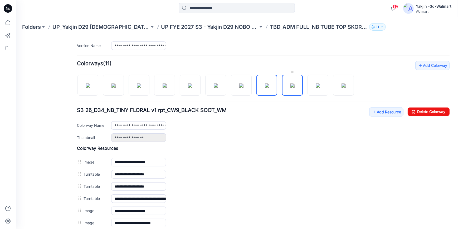
click at [291, 85] on img at bounding box center [293, 85] width 4 height 4
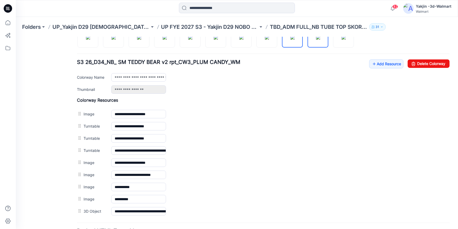
click at [318, 39] on img at bounding box center [318, 37] width 4 height 4
click at [346, 39] on img at bounding box center [344, 37] width 4 height 4
type input "**********"
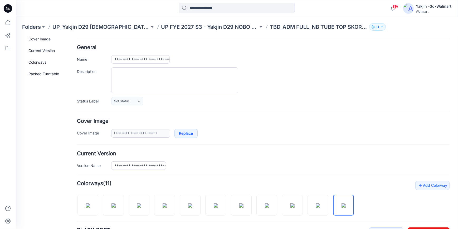
scroll to position [0, 0]
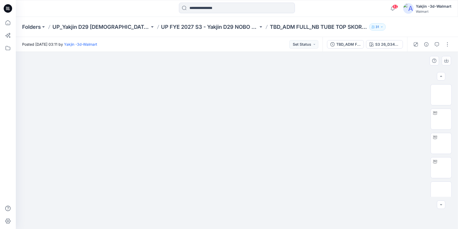
scroll to position [48, 0]
